Goal: Task Accomplishment & Management: Manage account settings

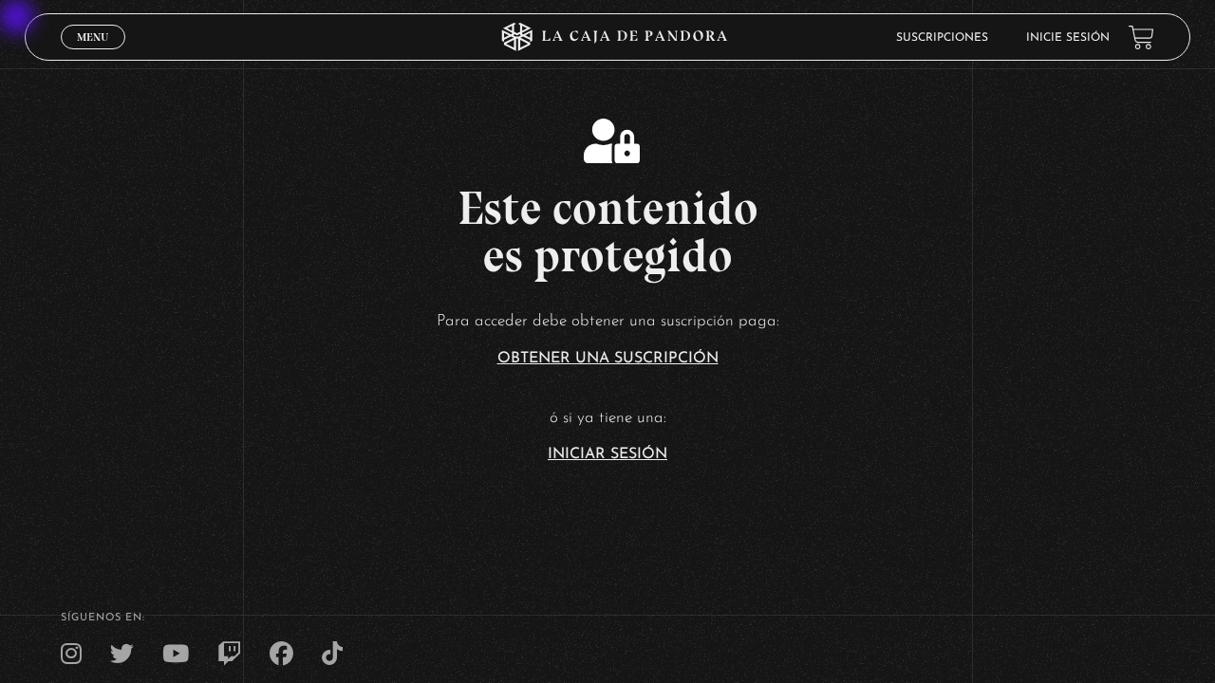
click at [1059, 37] on link "Inicie sesión" at bounding box center [1068, 37] width 84 height 11
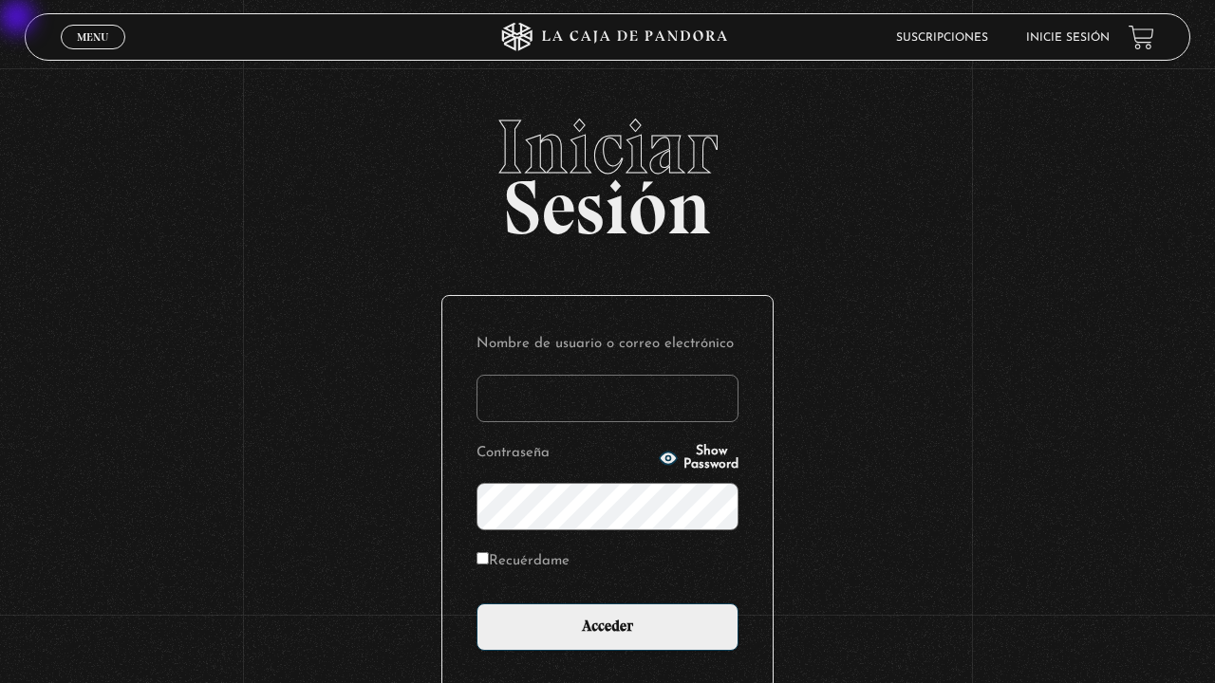
click at [648, 409] on input "Nombre de usuario o correo electrónico" at bounding box center [607, 398] width 262 height 47
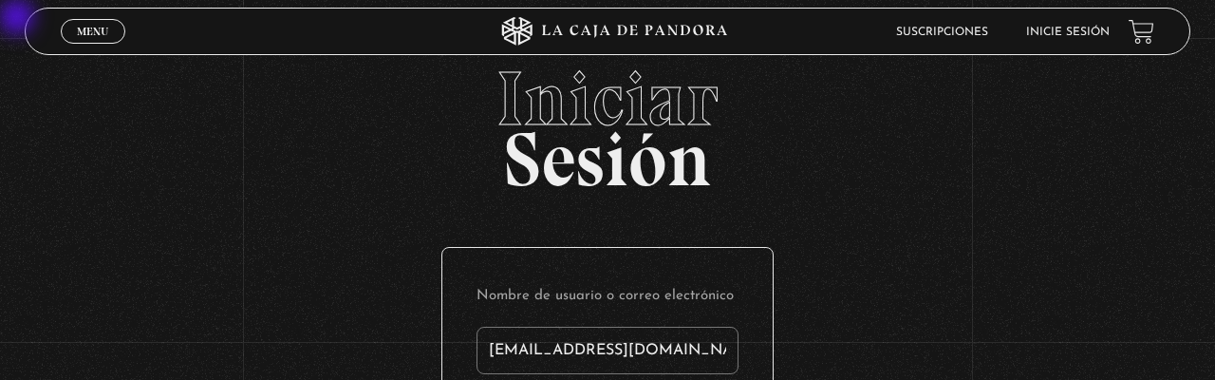
type input "[EMAIL_ADDRESS][DOMAIN_NAME]"
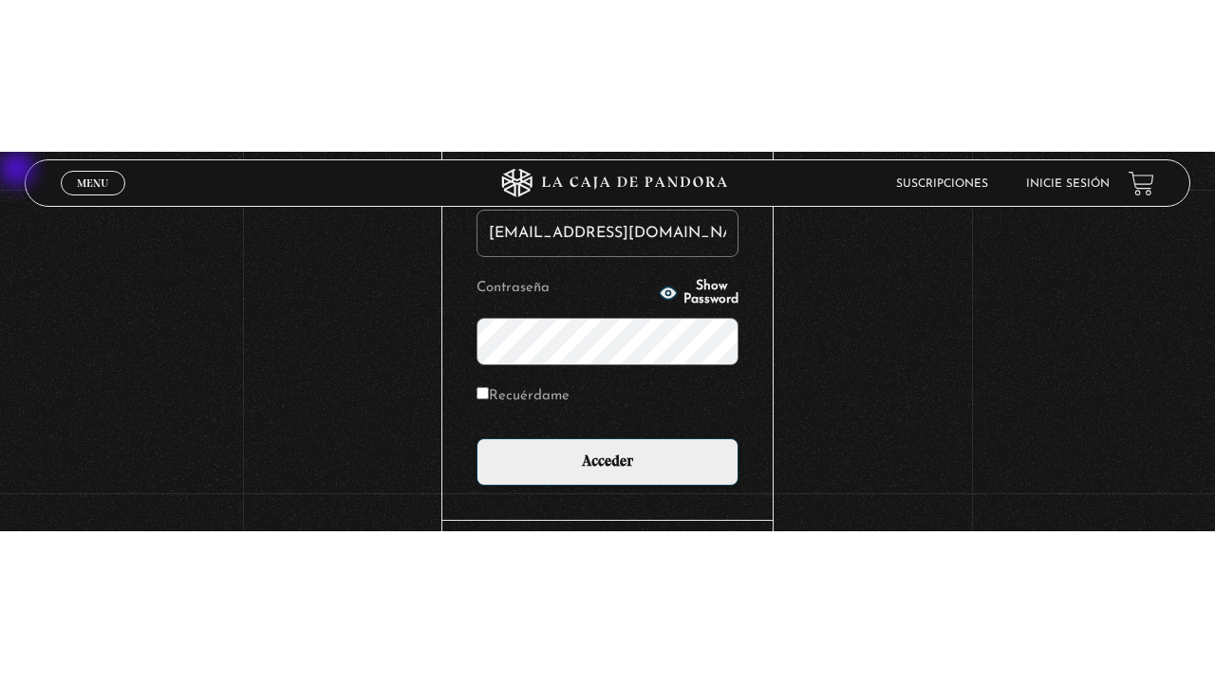
scroll to position [162, 0]
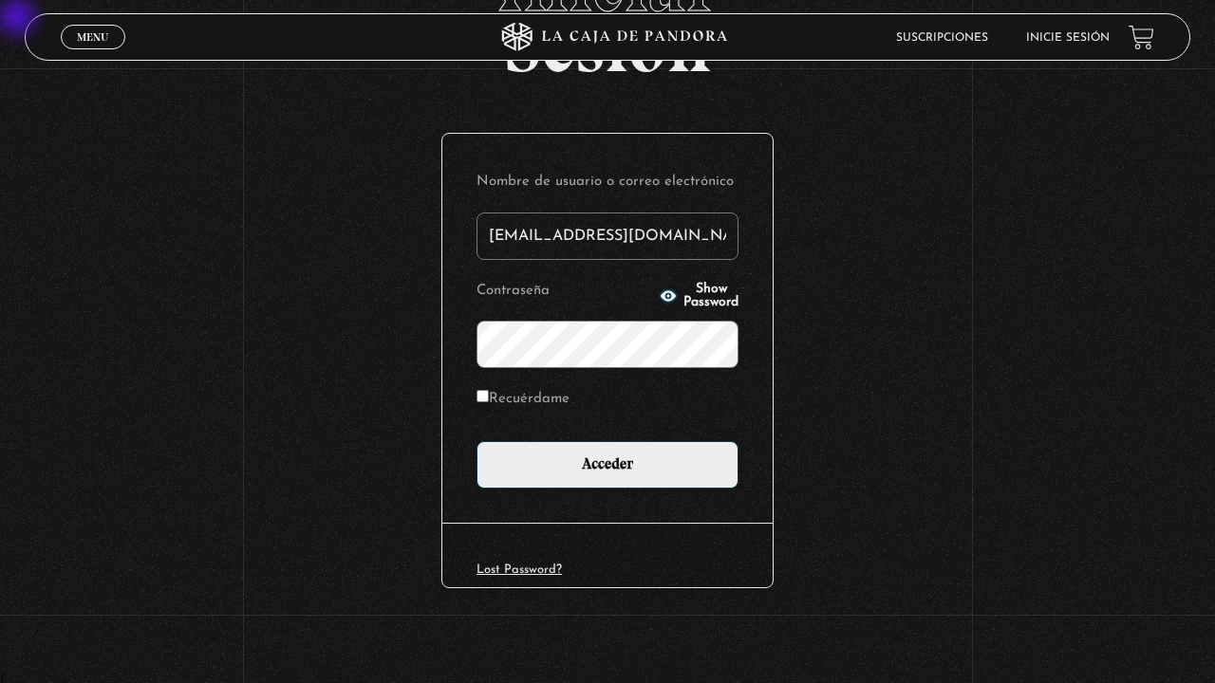
click at [488, 393] on input "Recuérdame" at bounding box center [482, 396] width 12 height 12
checkbox input "true"
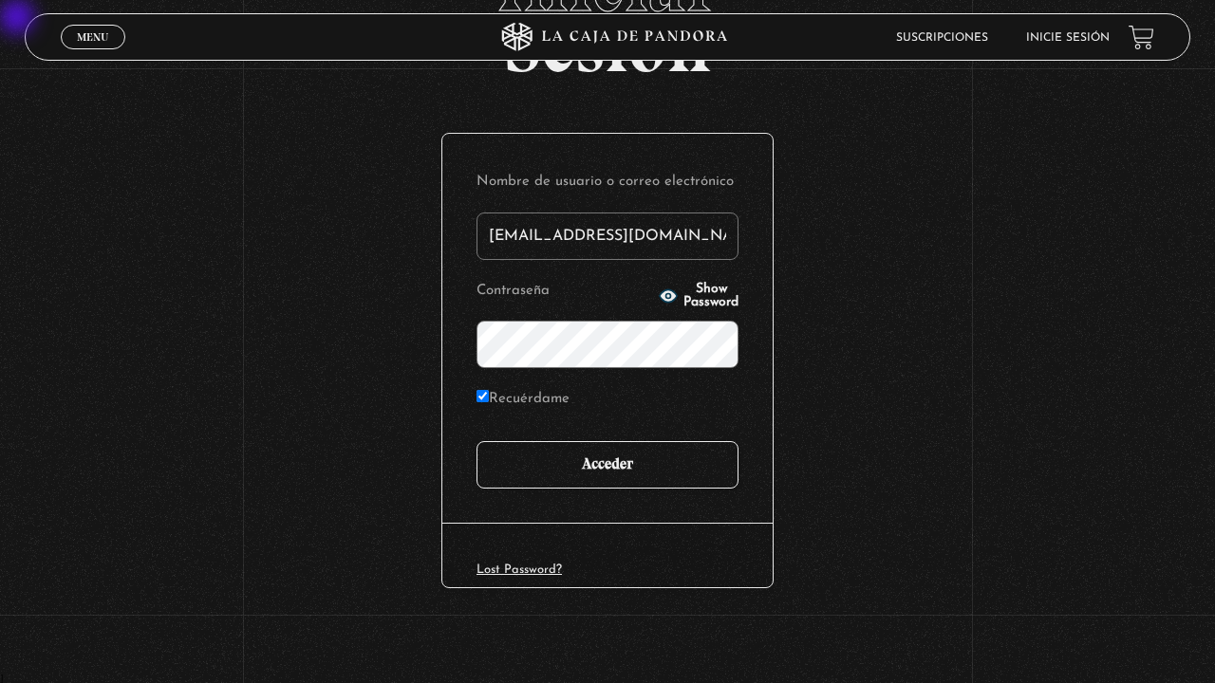
click at [660, 474] on input "Acceder" at bounding box center [607, 464] width 262 height 47
